Goal: Information Seeking & Learning: Learn about a topic

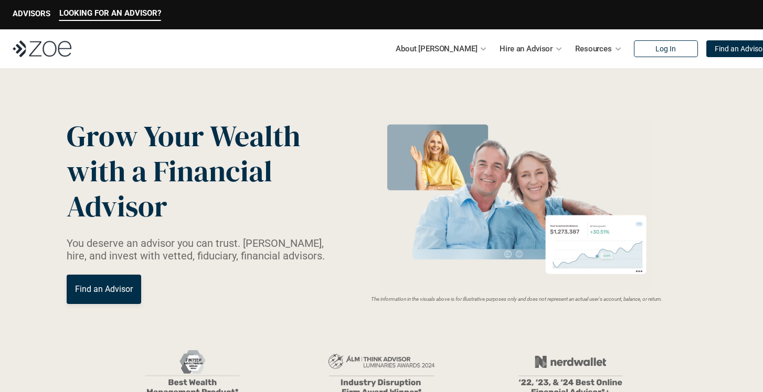
click at [98, 291] on p "Find an Advisor" at bounding box center [104, 289] width 58 height 10
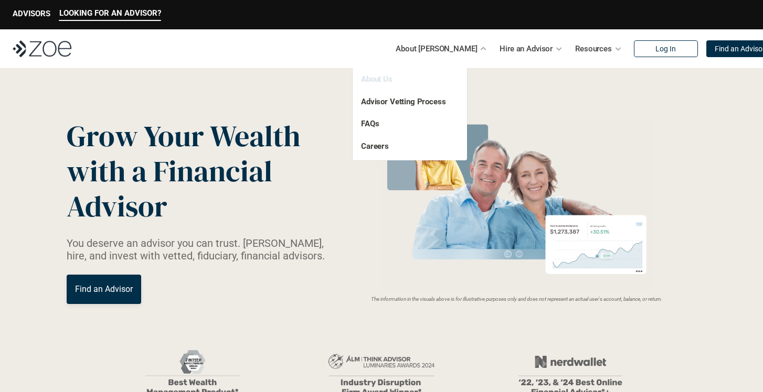
click at [384, 77] on link "About Us" at bounding box center [376, 78] width 31 height 9
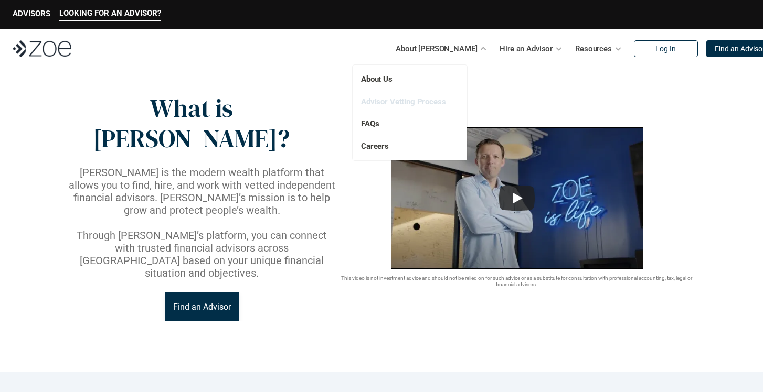
click at [400, 99] on link "Advisor Vetting Process" at bounding box center [403, 101] width 85 height 9
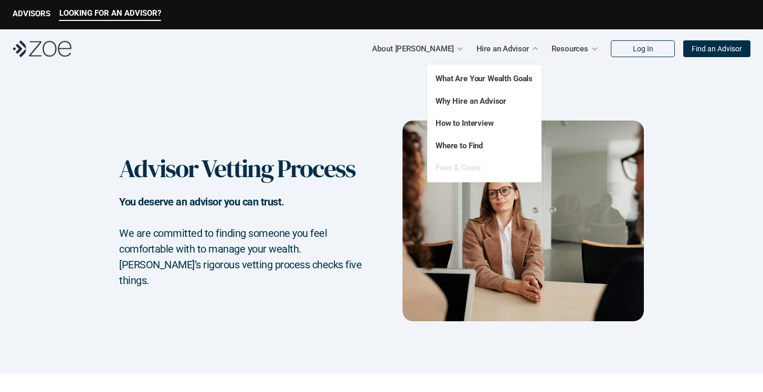
click at [461, 168] on link "Fees & Costs" at bounding box center [458, 167] width 46 height 9
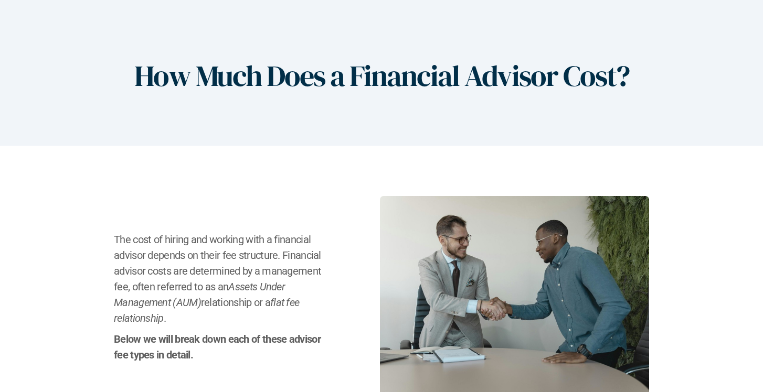
scroll to position [59, 0]
